Goal: Information Seeking & Learning: Compare options

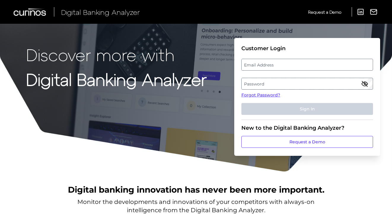
click at [275, 68] on label "Email Address" at bounding box center [307, 64] width 131 height 11
click at [275, 68] on input "email" at bounding box center [308, 65] width 132 height 12
type input "mitali.kripalani@aexp.com"
click at [277, 84] on label "Password" at bounding box center [307, 83] width 131 height 11
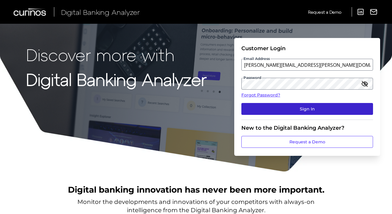
click at [286, 106] on button "Sign In" at bounding box center [308, 109] width 132 height 12
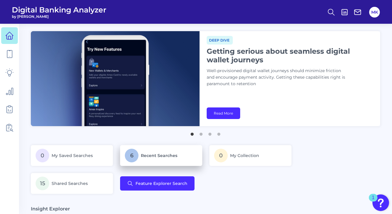
click at [154, 159] on p "6 Recent Searches" at bounding box center [161, 156] width 73 height 14
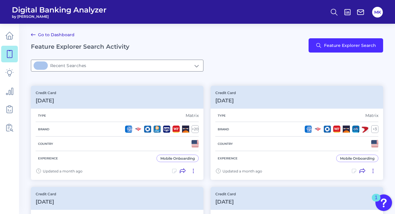
type input "6Recent Searches"
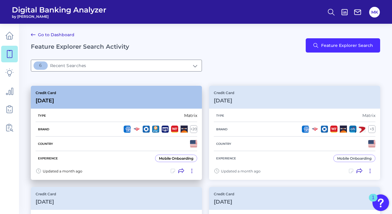
click at [116, 93] on div "Credit Card Sep 12 2025" at bounding box center [116, 97] width 171 height 23
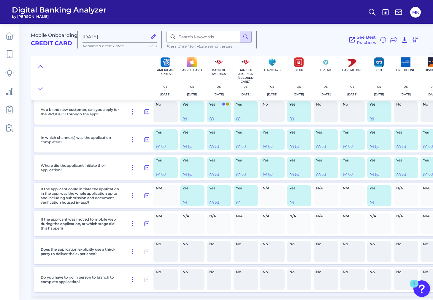
scroll to position [57, 0]
drag, startPoint x: 72, startPoint y: 213, endPoint x: 73, endPoint y: 217, distance: 3.9
click at [73, 214] on p "If the applicant was moved to mobile web during the application, at which stage…" at bounding box center [81, 223] width 81 height 13
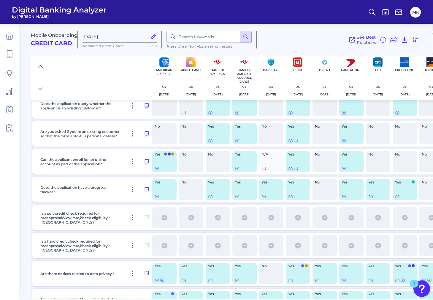
scroll to position [1287, 1]
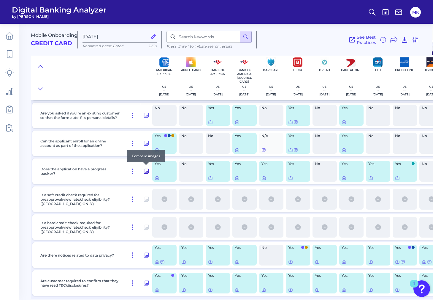
click at [148, 170] on icon at bounding box center [146, 170] width 6 height 7
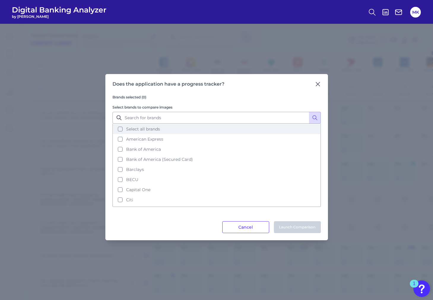
click at [155, 128] on span "Select all brands" at bounding box center [143, 128] width 34 height 5
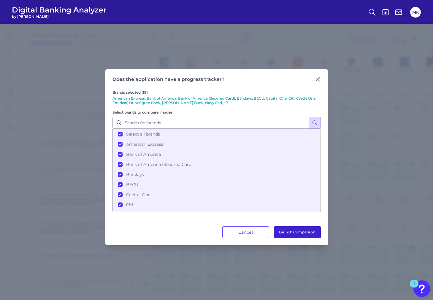
click at [289, 214] on button "Launch Comparison" at bounding box center [297, 232] width 47 height 12
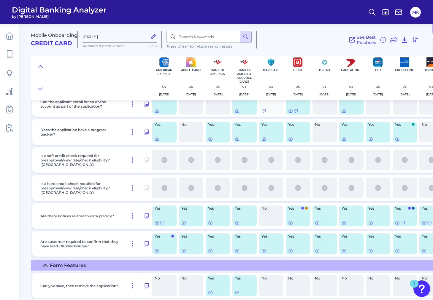
scroll to position [1400, 1]
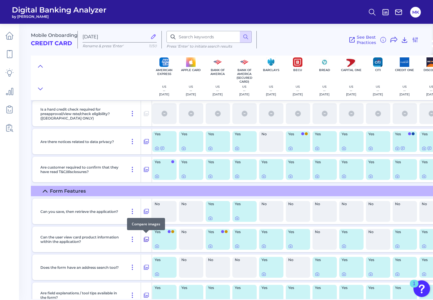
click at [142, 214] on button at bounding box center [146, 238] width 11 height 9
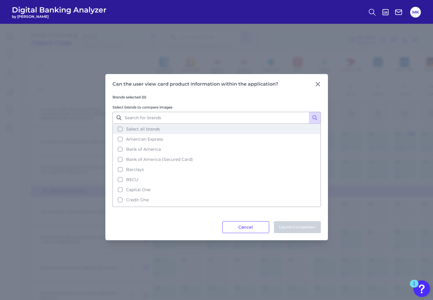
click at [140, 130] on span "Select all brands" at bounding box center [143, 128] width 34 height 5
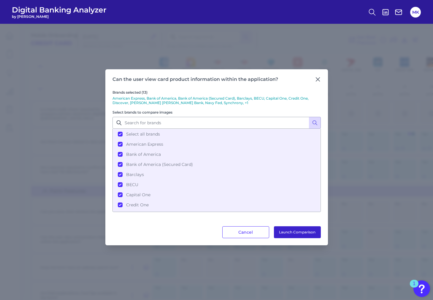
click at [295, 214] on button "Launch Comparison" at bounding box center [297, 232] width 47 height 12
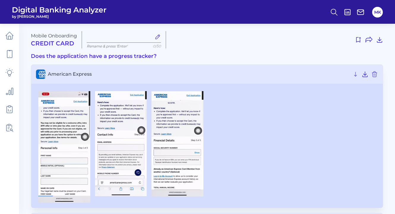
type input "[DATE]"
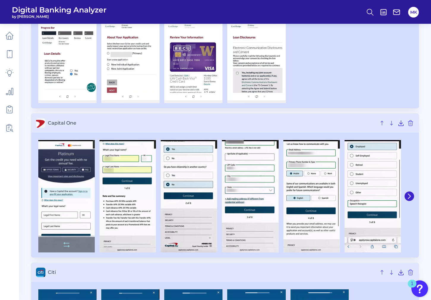
scroll to position [883, 0]
